Goal: Find specific page/section: Find specific page/section

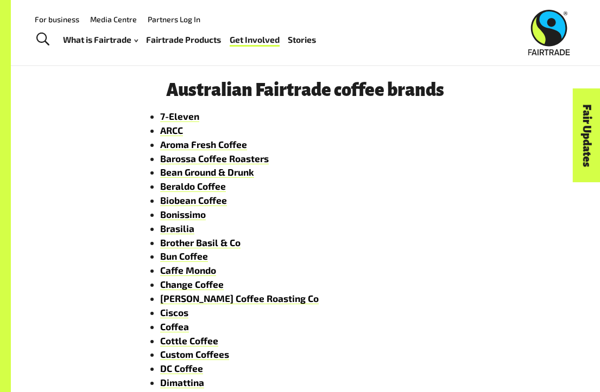
scroll to position [386, 0]
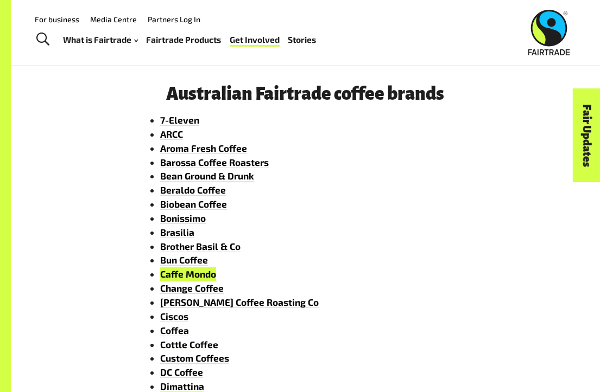
drag, startPoint x: 186, startPoint y: 277, endPoint x: 244, endPoint y: 28, distance: 255.2
drag, startPoint x: 185, startPoint y: 116, endPoint x: 173, endPoint y: 96, distance: 23.4
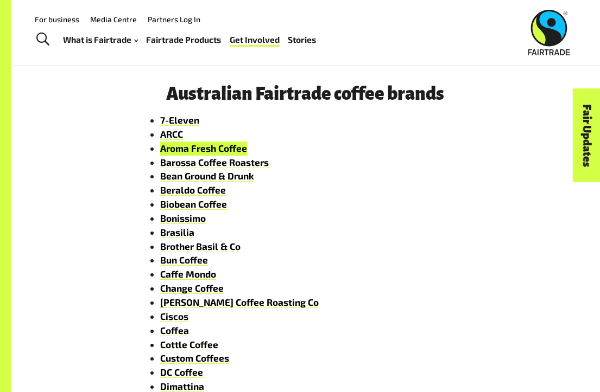
drag, startPoint x: 176, startPoint y: 145, endPoint x: 286, endPoint y: 26, distance: 162.9
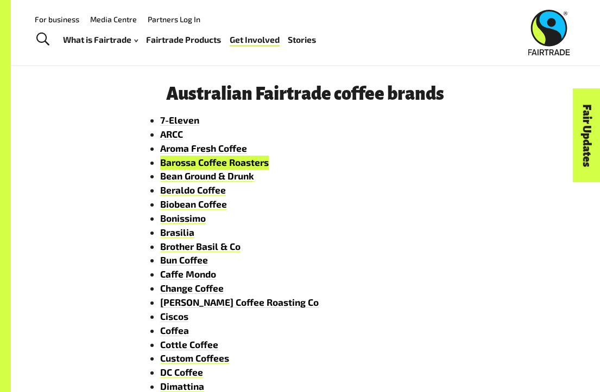
drag, startPoint x: 193, startPoint y: 162, endPoint x: 293, endPoint y: 9, distance: 183.2
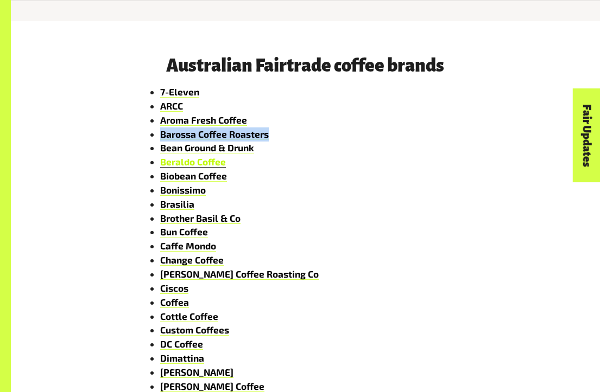
scroll to position [432, 0]
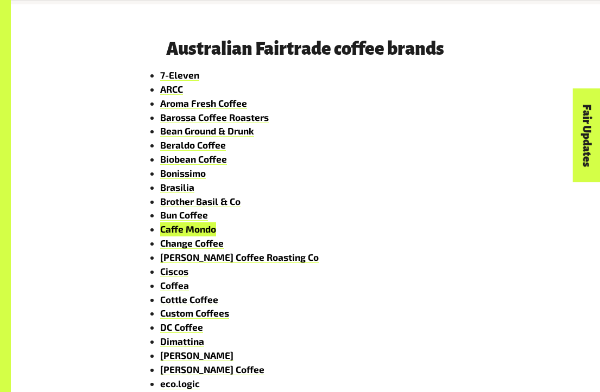
drag, startPoint x: 188, startPoint y: 229, endPoint x: 261, endPoint y: 28, distance: 213.6
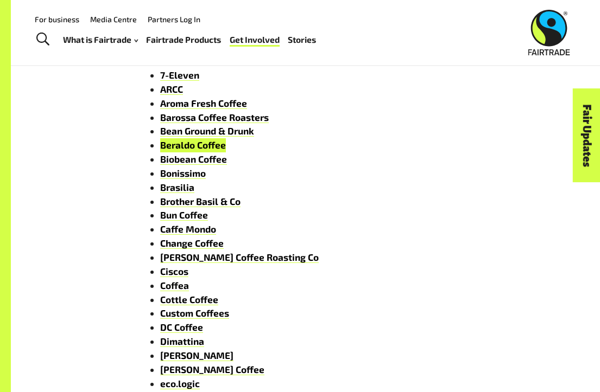
drag, startPoint x: 193, startPoint y: 146, endPoint x: 259, endPoint y: 14, distance: 147.8
drag, startPoint x: 191, startPoint y: 197, endPoint x: 209, endPoint y: 18, distance: 179.5
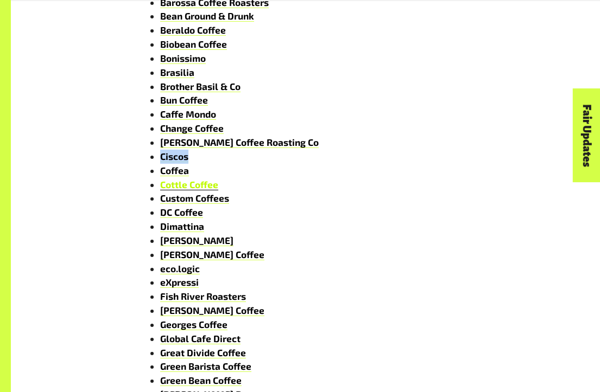
scroll to position [548, 0]
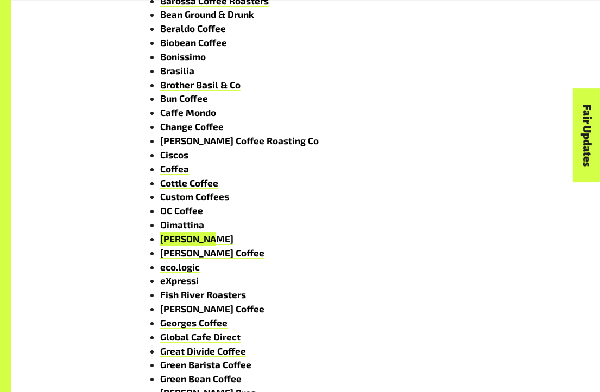
drag, startPoint x: 184, startPoint y: 241, endPoint x: 230, endPoint y: 31, distance: 215.0
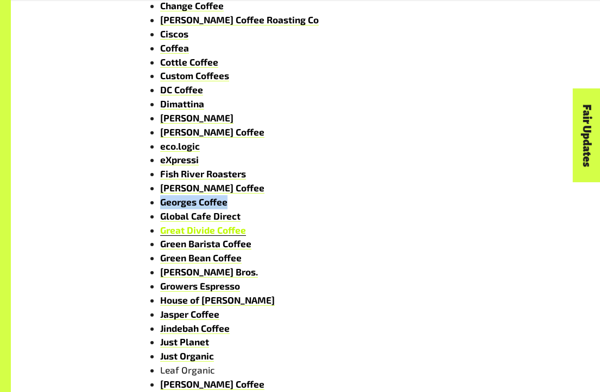
scroll to position [673, 0]
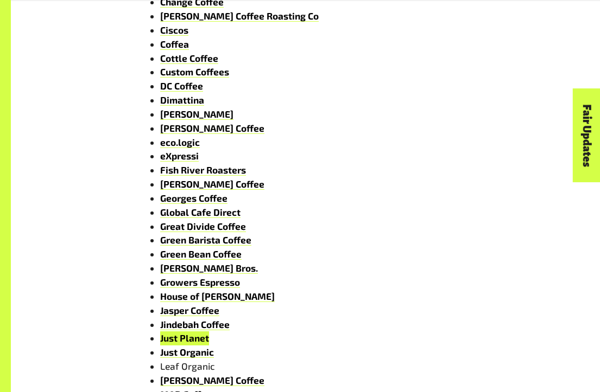
drag, startPoint x: 198, startPoint y: 338, endPoint x: 265, endPoint y: 40, distance: 306.0
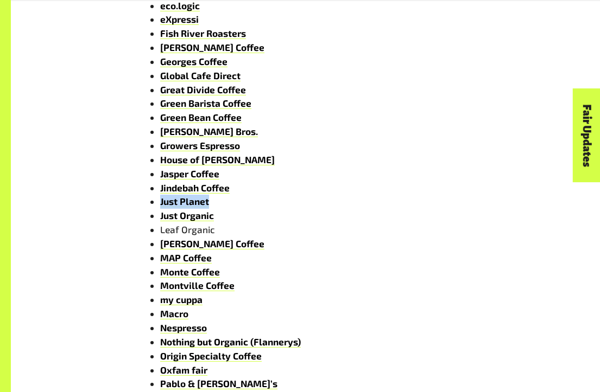
scroll to position [820, 0]
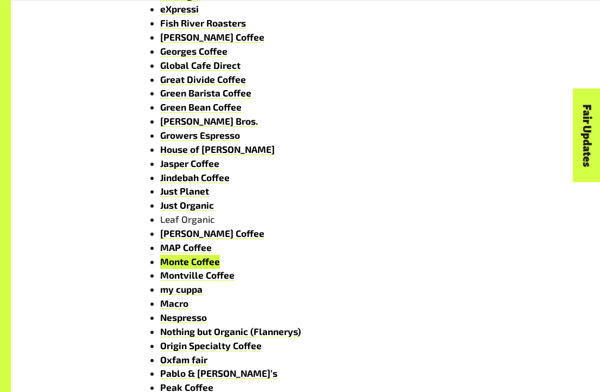
drag, startPoint x: 173, startPoint y: 258, endPoint x: 263, endPoint y: 20, distance: 254.3
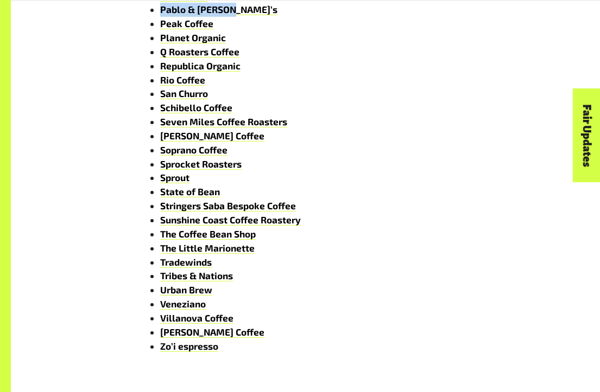
scroll to position [1214, 0]
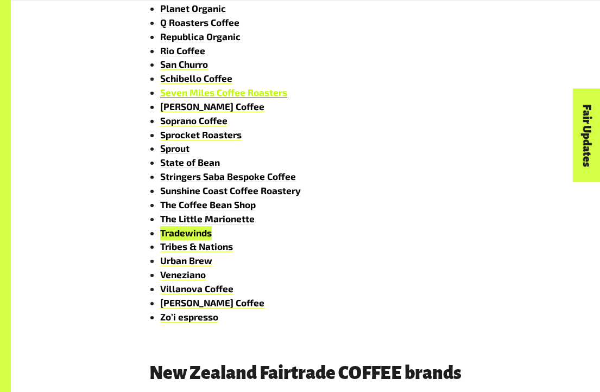
drag, startPoint x: 194, startPoint y: 236, endPoint x: 234, endPoint y: 98, distance: 144.3
click at [0, 0] on div "Fairtrade coffee brands Home Get Involved Find Fairtrade Fairtrade coffee brand…" at bounding box center [300, 16] width 600 height 2460
